Goal: Check status: Check status

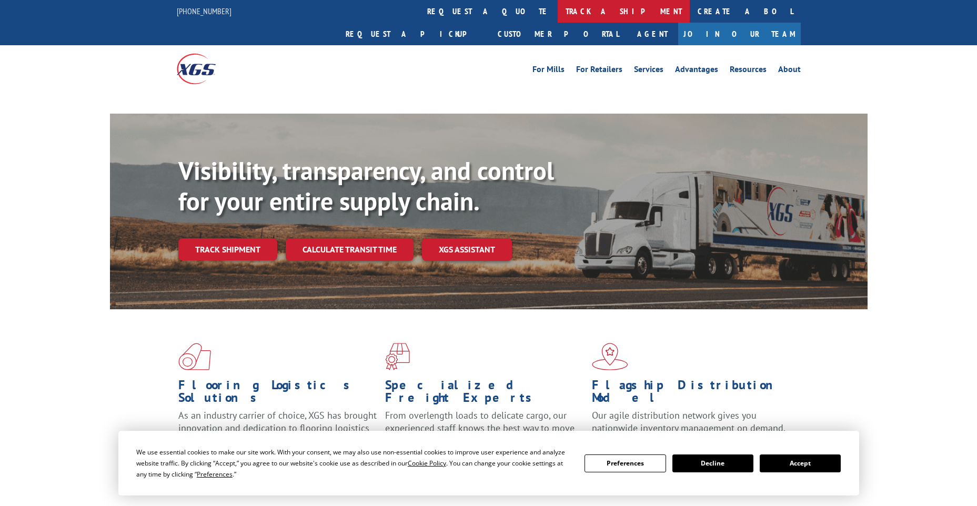
click at [558, 13] on link "track a shipment" at bounding box center [624, 11] width 132 height 23
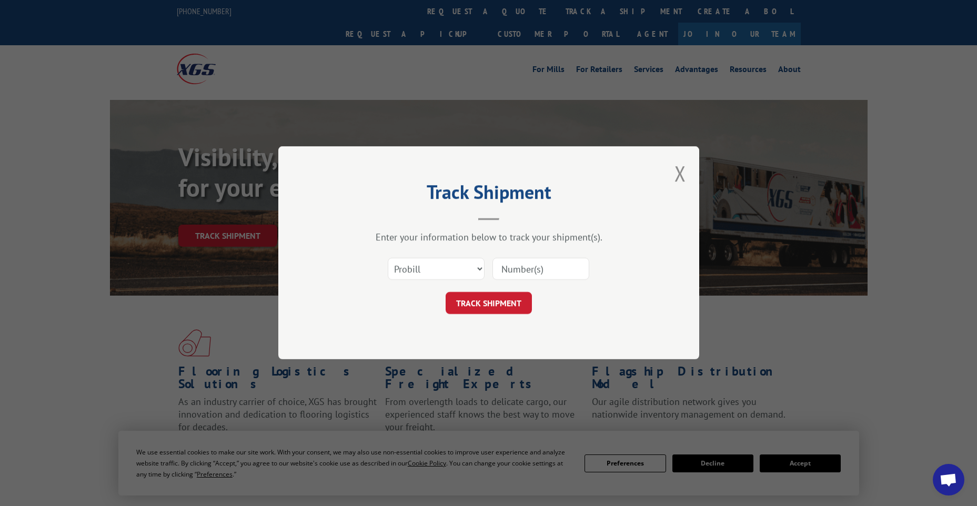
click at [426, 262] on select "Select category... Probill BOL PO" at bounding box center [436, 269] width 97 height 22
select select "po"
click at [388, 258] on select "Select category... Probill BOL PO" at bounding box center [436, 269] width 97 height 22
paste input "12549402"
click at [517, 264] on input "12549402" at bounding box center [541, 269] width 97 height 22
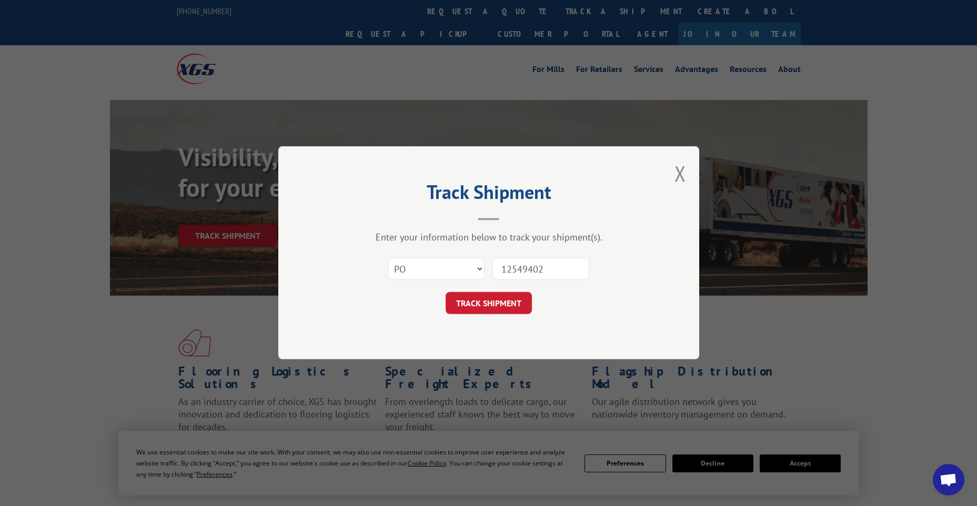
type input "12549402"
click button "TRACK SHIPMENT" at bounding box center [489, 304] width 86 height 22
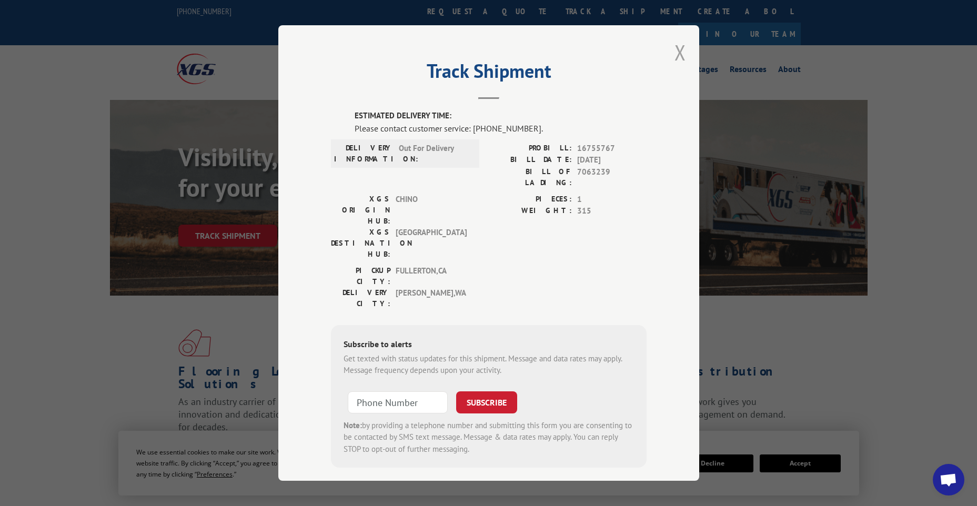
click at [680, 55] on button "Close modal" at bounding box center [681, 52] width 12 height 28
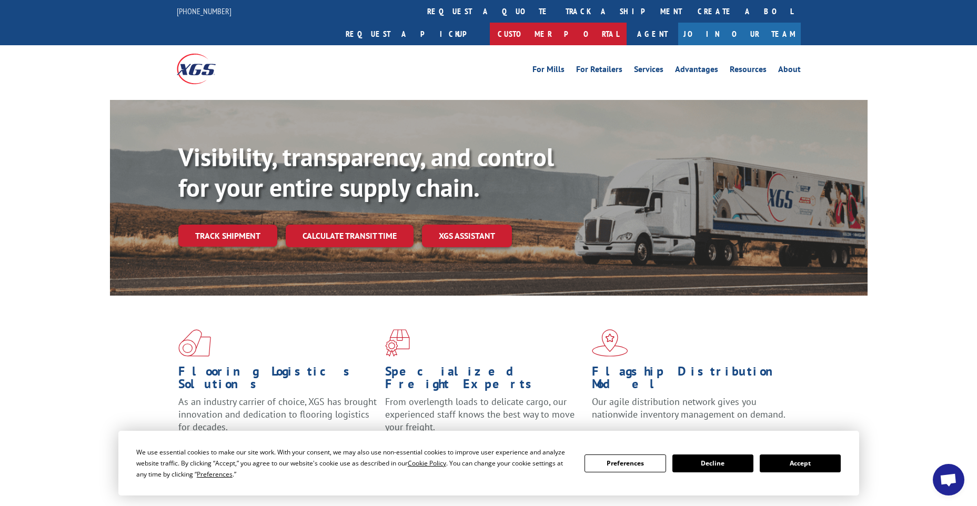
click at [627, 23] on link "Customer Portal" at bounding box center [558, 34] width 137 height 23
